Goal: Find specific page/section: Find specific page/section

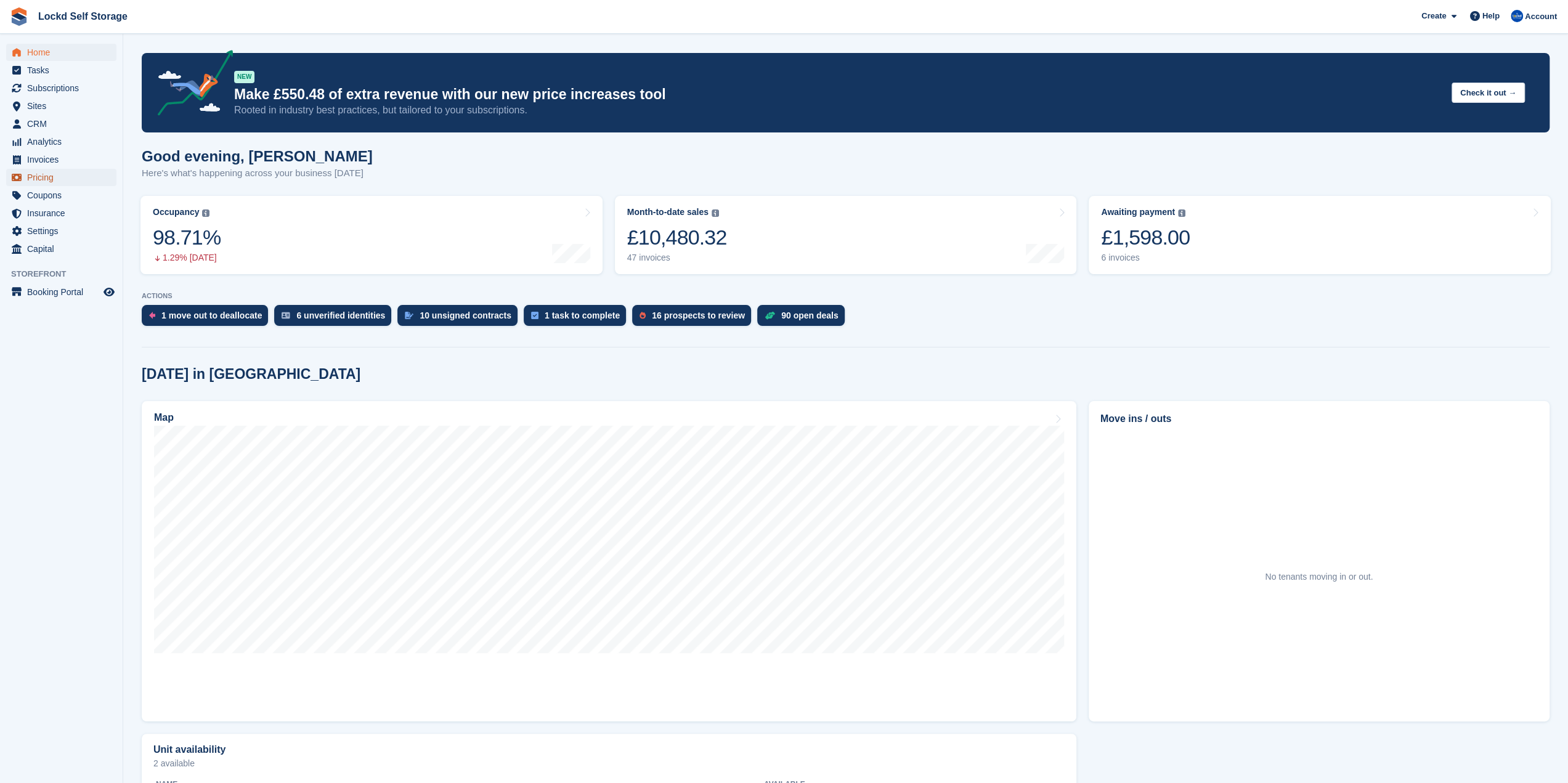
click at [47, 173] on span "Pricing" at bounding box center [64, 177] width 74 height 18
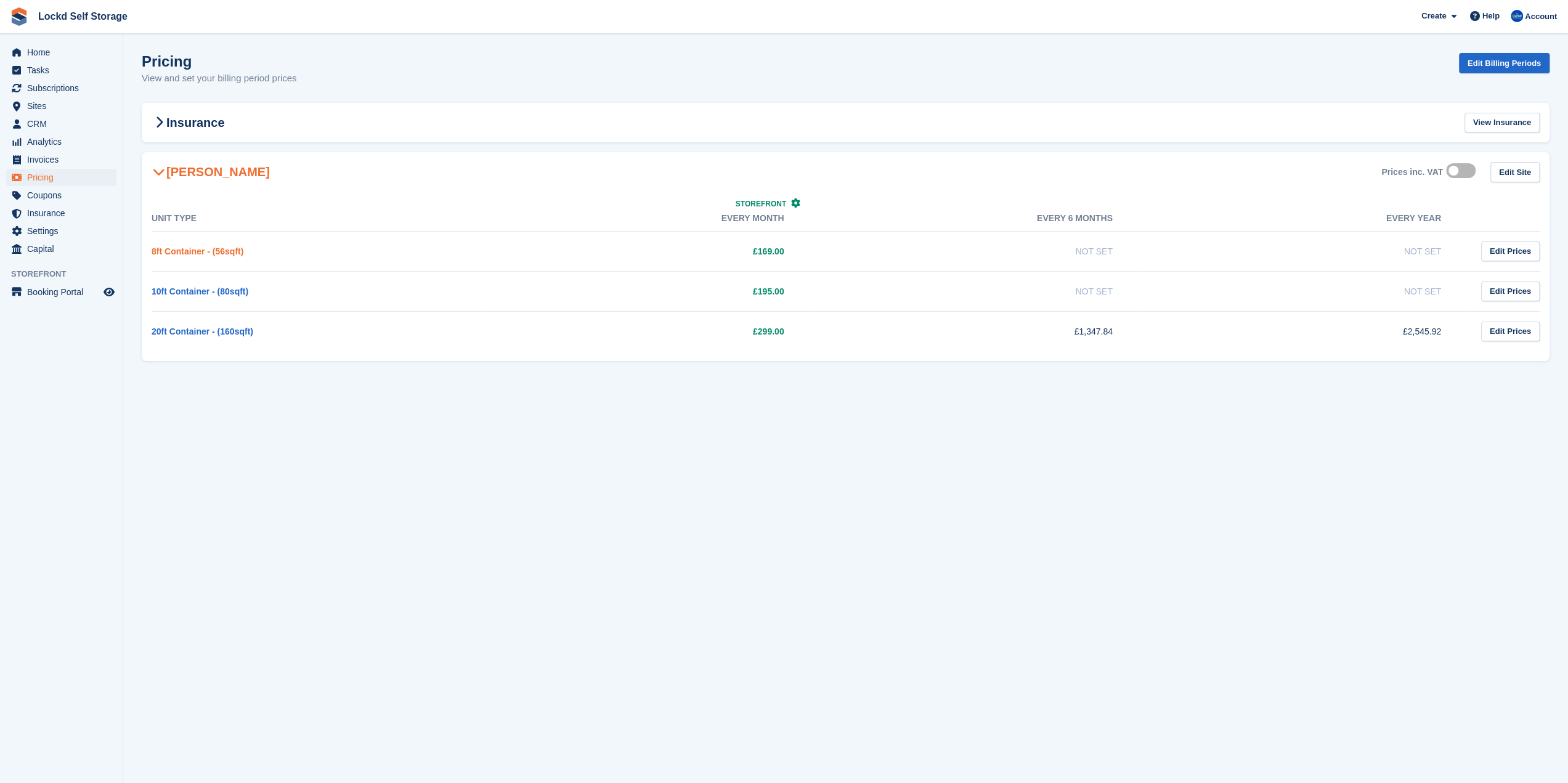
click at [212, 252] on link "8ft Container - (56sqft)" at bounding box center [197, 252] width 92 height 10
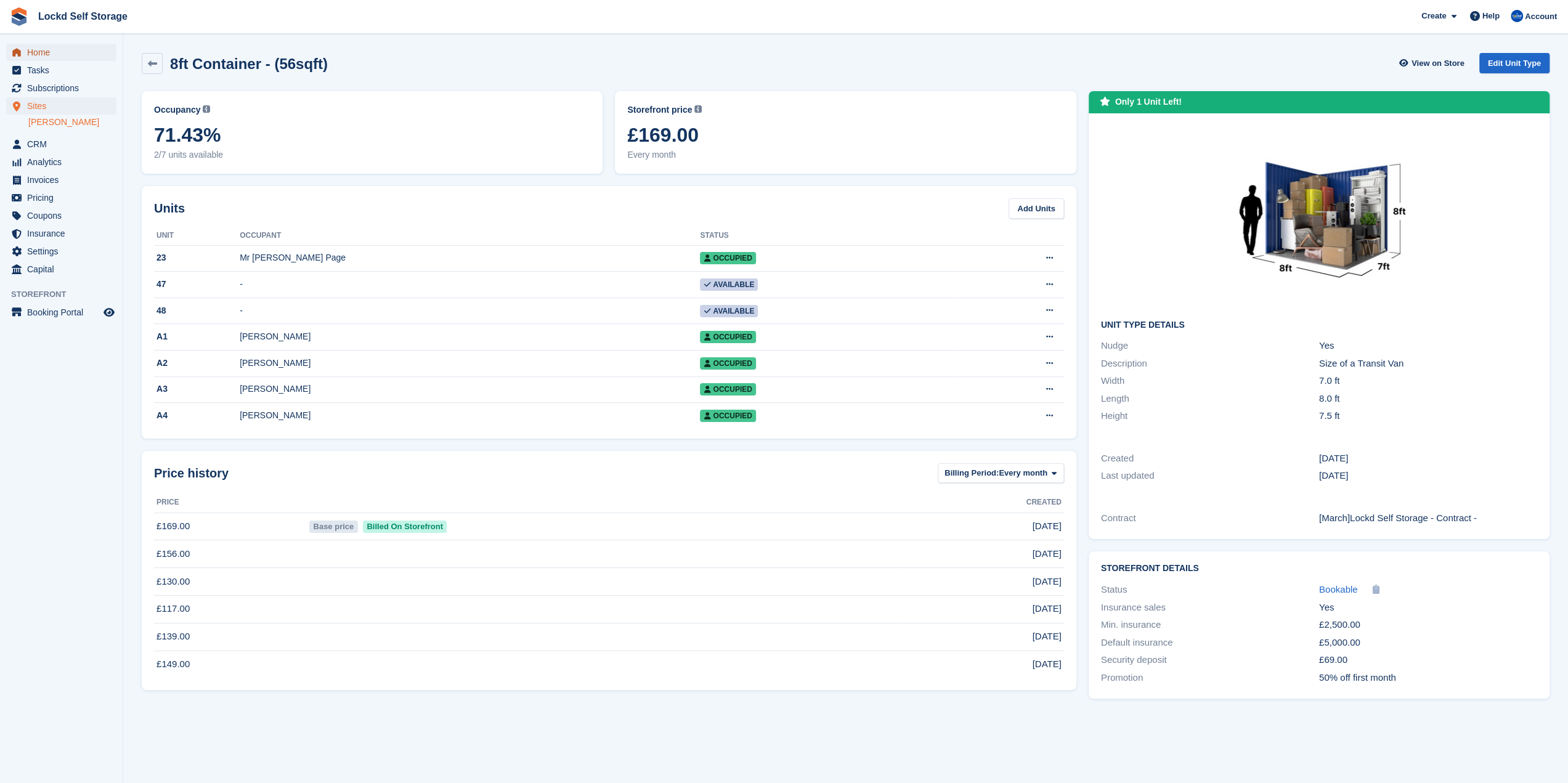
click at [61, 49] on span "Home" at bounding box center [64, 53] width 74 height 18
